Goal: Transaction & Acquisition: Purchase product/service

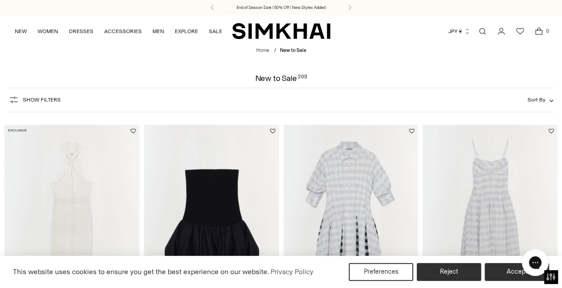
click at [487, 29] on link "Open search modal" at bounding box center [483, 31] width 18 height 18
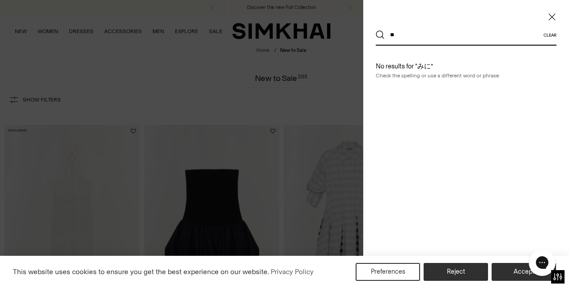
type input "*"
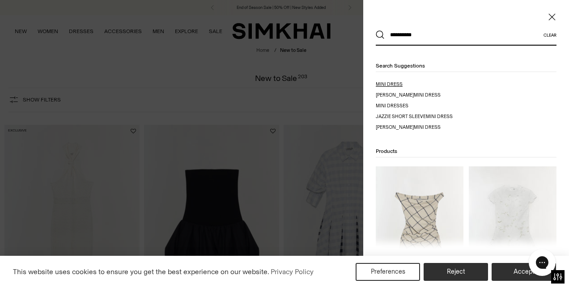
type input "**********"
click at [406, 84] on p "mini dress" at bounding box center [420, 84] width 88 height 7
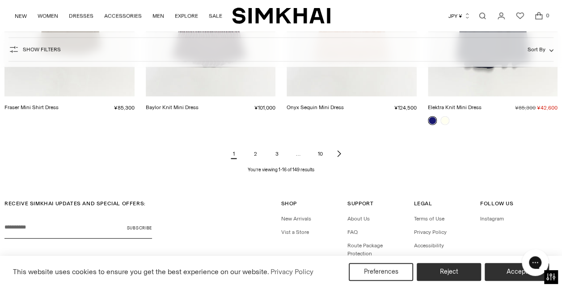
scroll to position [1029, 0]
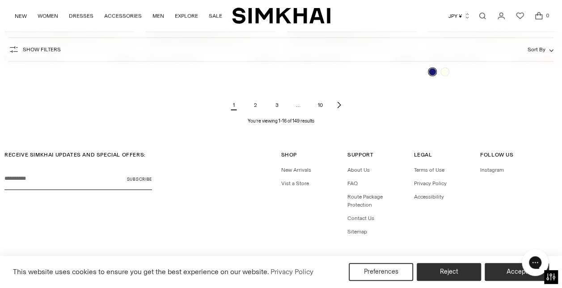
click at [254, 107] on link "2" at bounding box center [255, 105] width 18 height 18
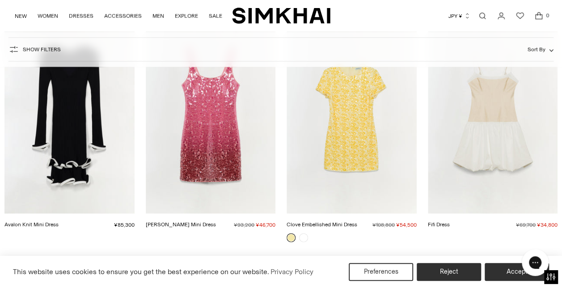
scroll to position [939, 0]
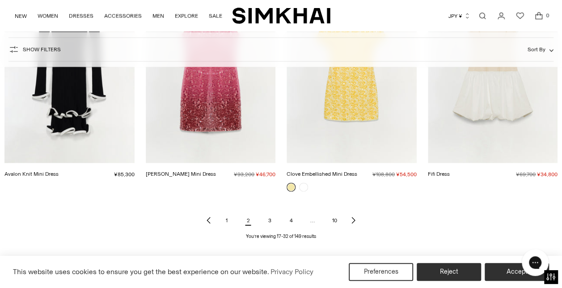
click at [348, 214] on link "Next page of results" at bounding box center [353, 221] width 11 height 18
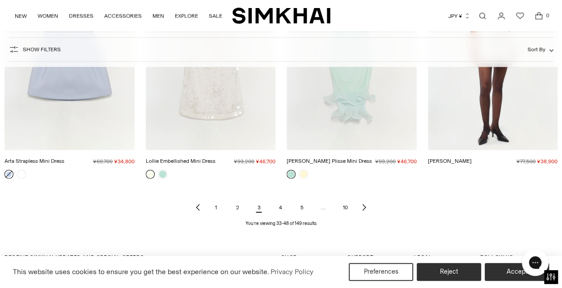
scroll to position [984, 0]
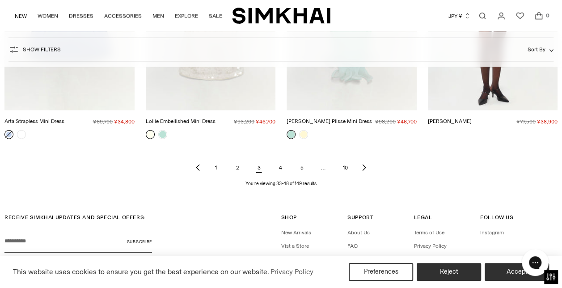
click at [363, 171] on link "Next page of results" at bounding box center [364, 168] width 11 height 18
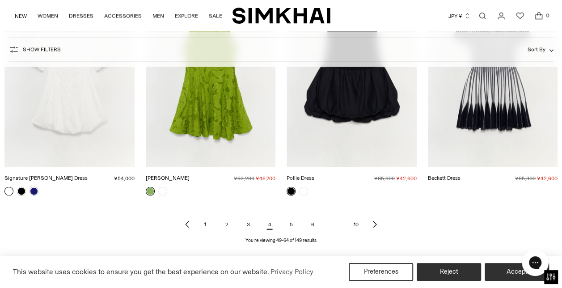
scroll to position [939, 0]
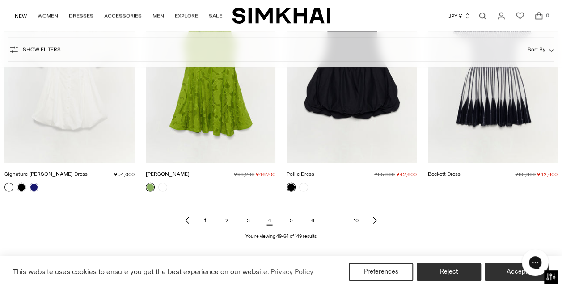
click at [377, 217] on icon "Next page of results" at bounding box center [374, 220] width 7 height 7
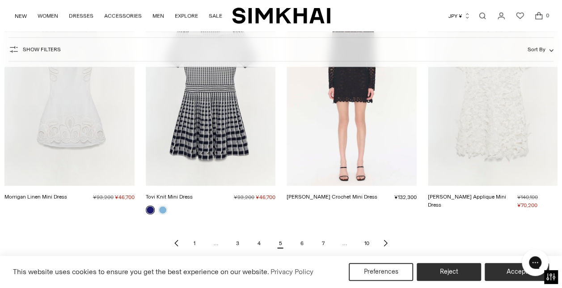
scroll to position [939, 0]
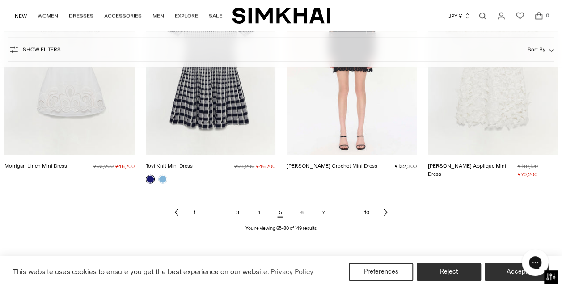
click at [383, 211] on icon "Next page of results" at bounding box center [385, 212] width 7 height 7
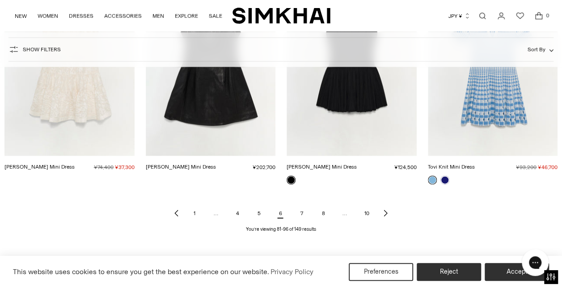
scroll to position [1029, 0]
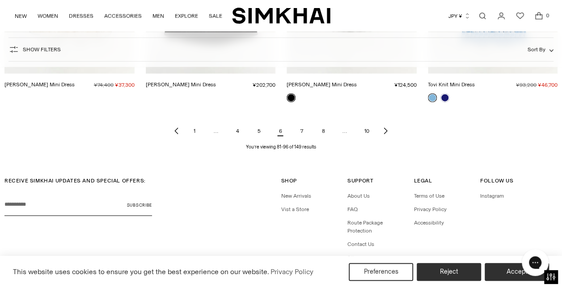
click at [384, 127] on icon "Next page of results" at bounding box center [385, 130] width 7 height 7
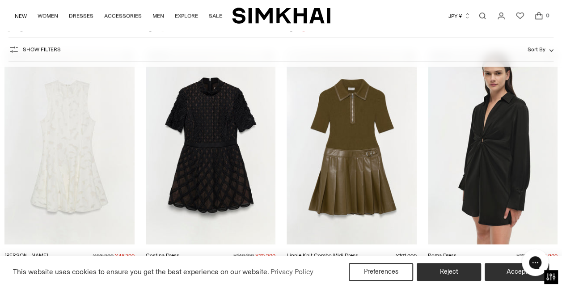
scroll to position [984, 0]
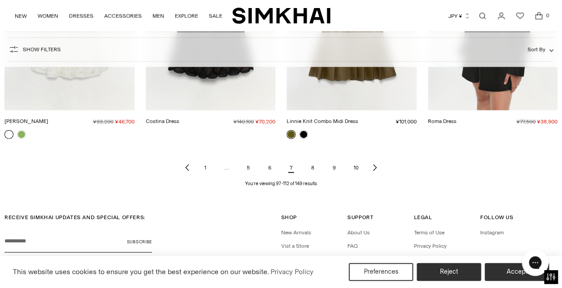
click at [377, 167] on icon "Next page of results" at bounding box center [374, 167] width 7 height 7
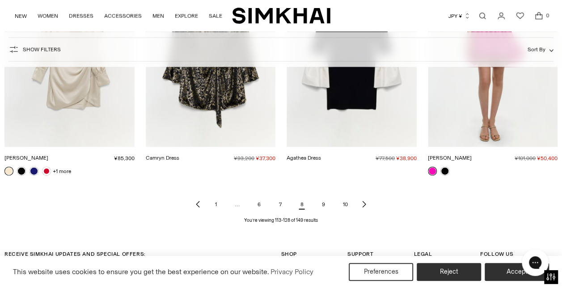
scroll to position [1029, 0]
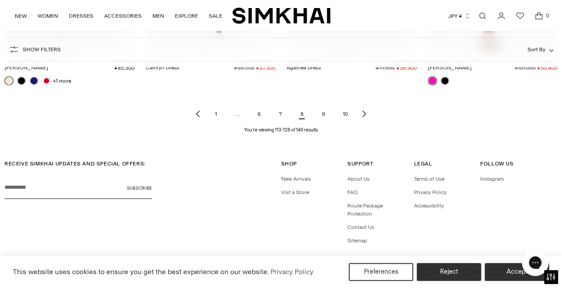
click at [366, 115] on icon "Next page of results" at bounding box center [363, 113] width 7 height 7
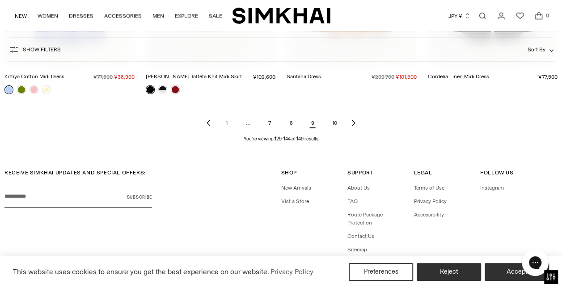
scroll to position [939, 0]
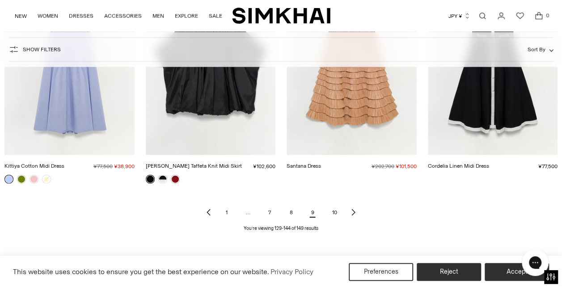
click at [355, 211] on icon "Next page of results" at bounding box center [353, 212] width 7 height 7
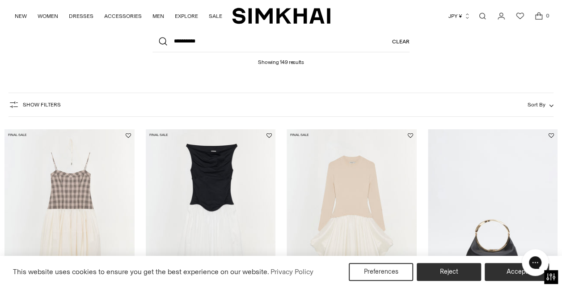
scroll to position [134, 0]
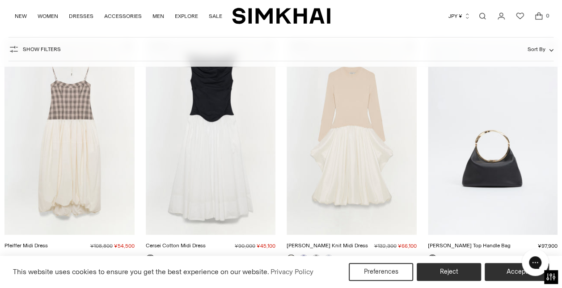
click at [0, 0] on img "Luca Leather Top Handle Bag" at bounding box center [0, 0] width 0 height 0
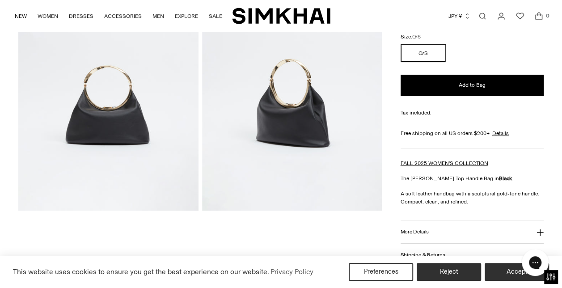
scroll to position [89, 0]
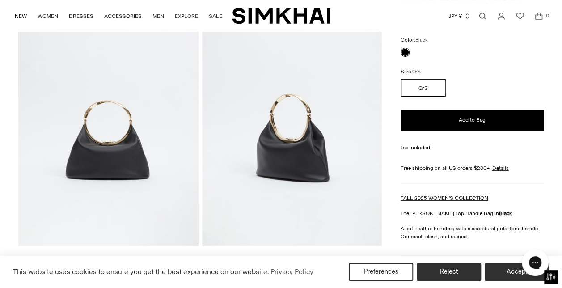
click at [294, 159] on img at bounding box center [292, 110] width 180 height 270
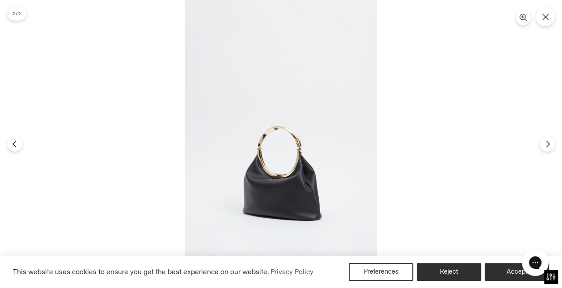
click at [294, 159] on img at bounding box center [281, 144] width 192 height 288
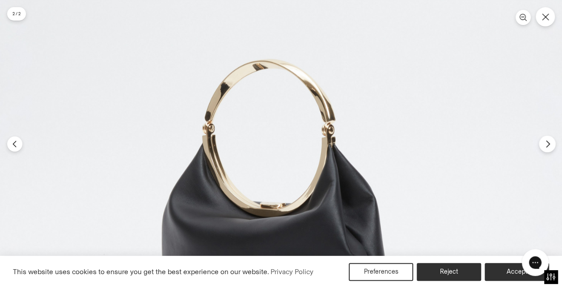
click at [545, 142] on icon "Next" at bounding box center [548, 144] width 8 height 8
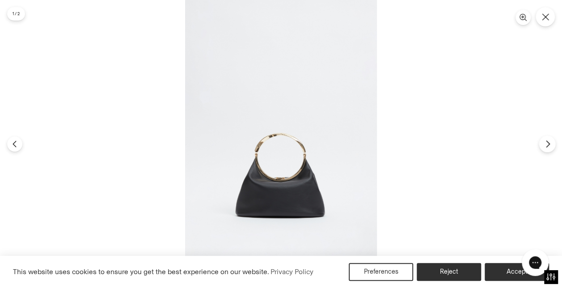
click at [545, 142] on icon "Next" at bounding box center [548, 144] width 8 height 8
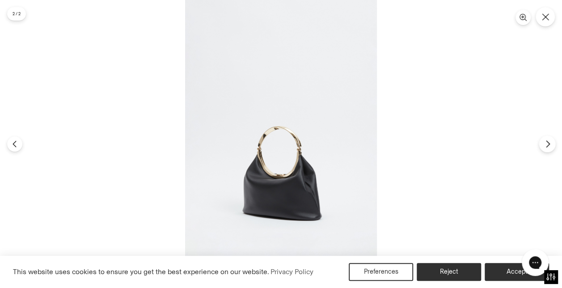
click at [545, 142] on icon "Next" at bounding box center [548, 144] width 8 height 8
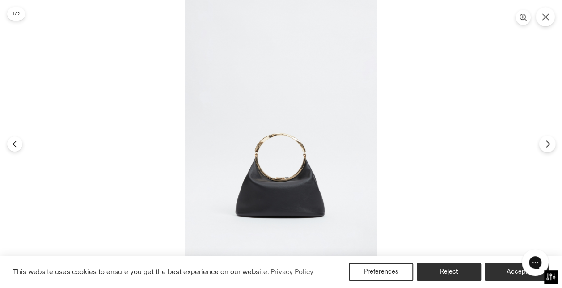
click at [545, 142] on icon "Next" at bounding box center [548, 144] width 8 height 8
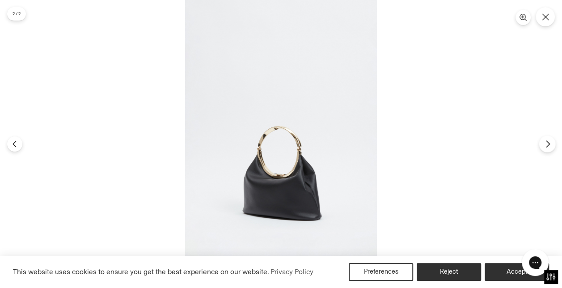
click at [545, 142] on icon "Next" at bounding box center [548, 144] width 8 height 8
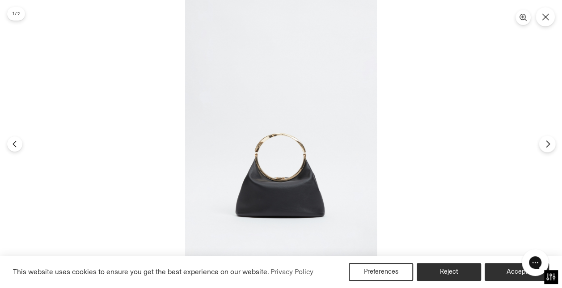
click at [545, 142] on icon "Next" at bounding box center [548, 144] width 8 height 8
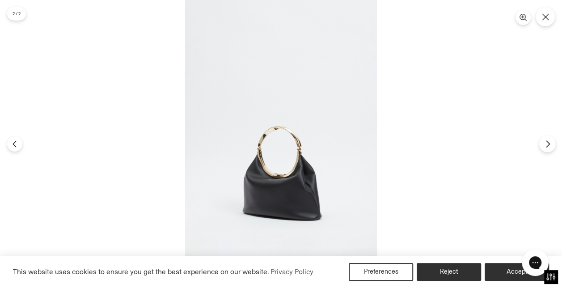
click at [545, 142] on icon "Next" at bounding box center [548, 144] width 8 height 8
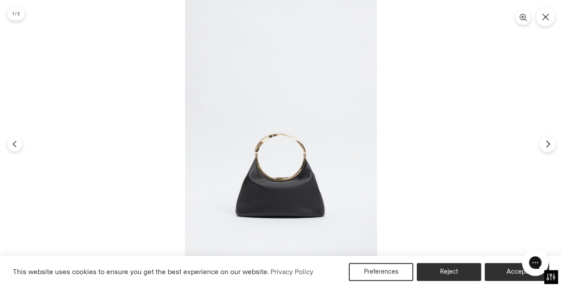
click at [545, 142] on icon "Next" at bounding box center [548, 144] width 8 height 8
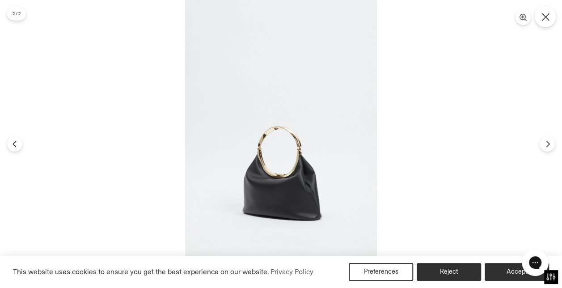
click at [540, 21] on button "Close" at bounding box center [545, 16] width 21 height 21
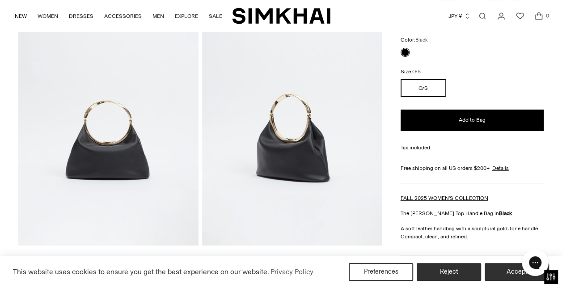
click at [128, 132] on img at bounding box center [108, 110] width 180 height 270
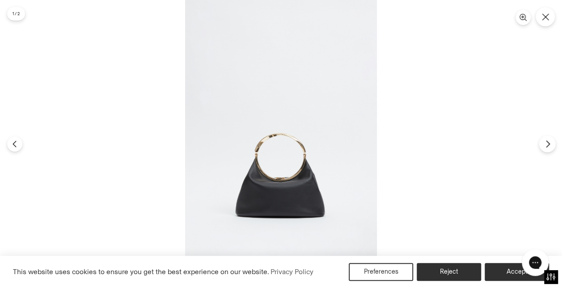
click at [545, 143] on icon "Next" at bounding box center [548, 144] width 8 height 8
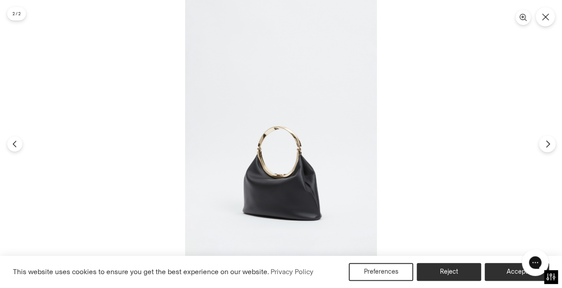
click at [545, 143] on icon "Next" at bounding box center [548, 144] width 8 height 8
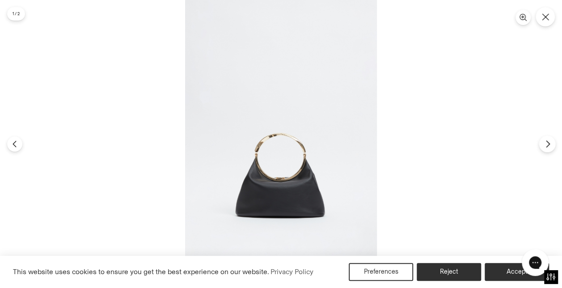
click at [545, 143] on icon "Next" at bounding box center [548, 144] width 8 height 8
